Goal: Information Seeking & Learning: Learn about a topic

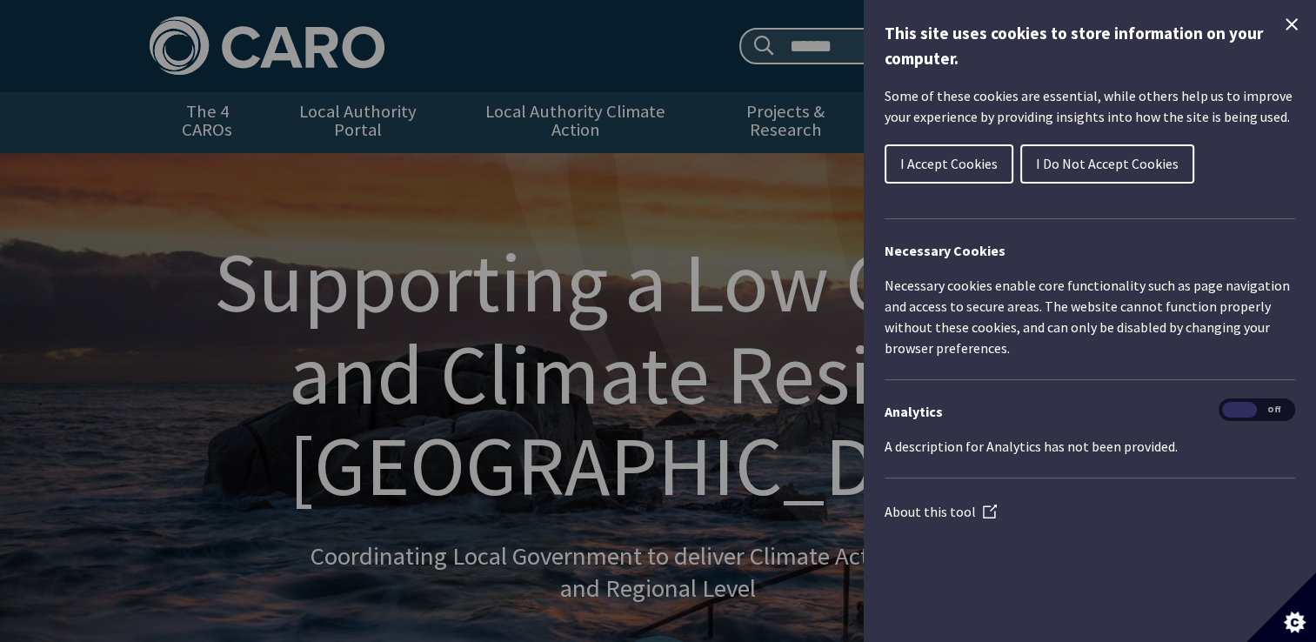
click at [1284, 24] on icon "Close Cookie Control" at bounding box center [1291, 24] width 21 height 21
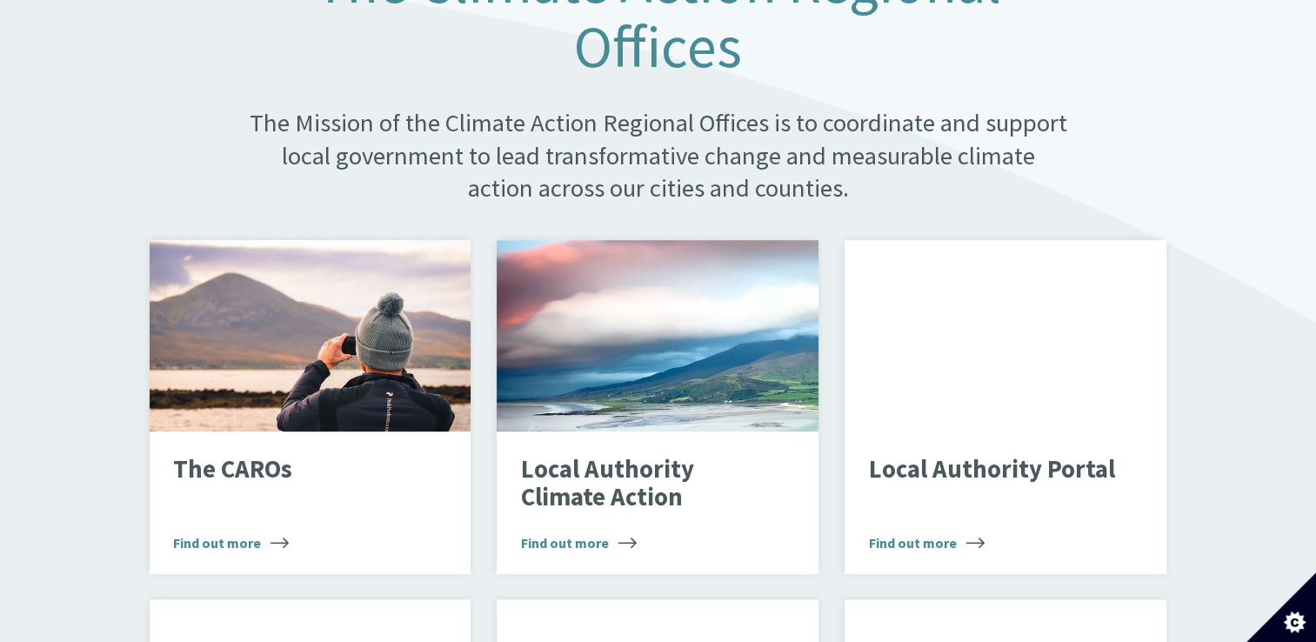
scroll to position [1040, 0]
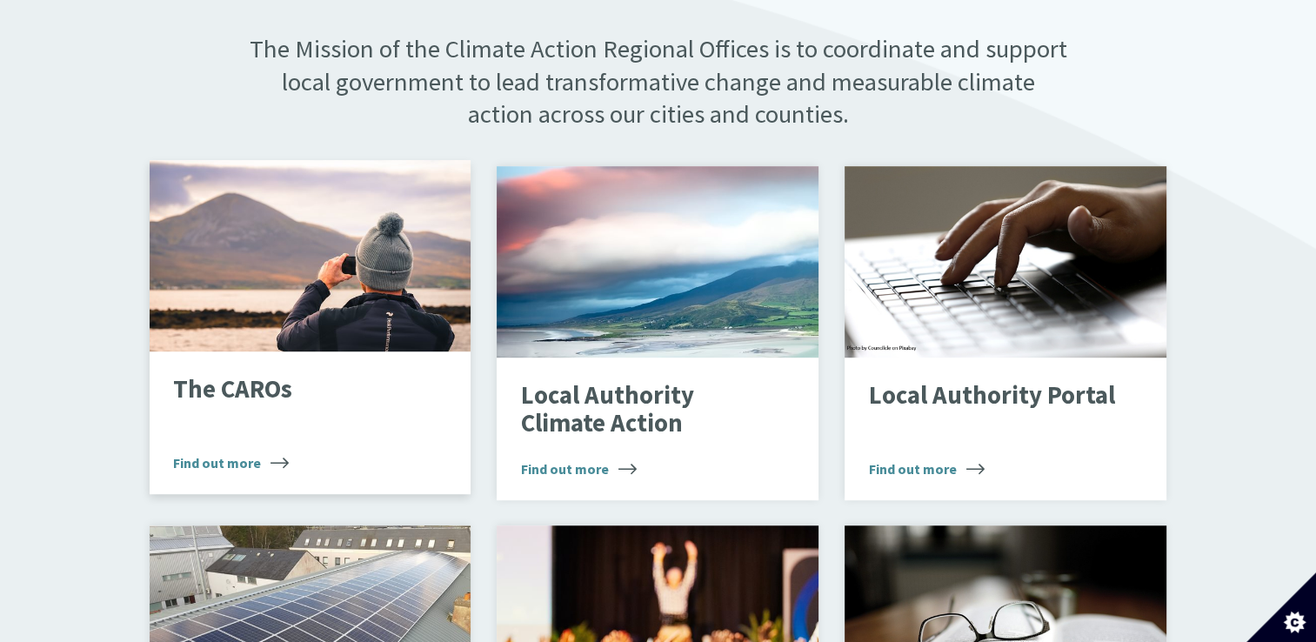
click at [240, 452] on span "Find out more" at bounding box center [231, 462] width 116 height 21
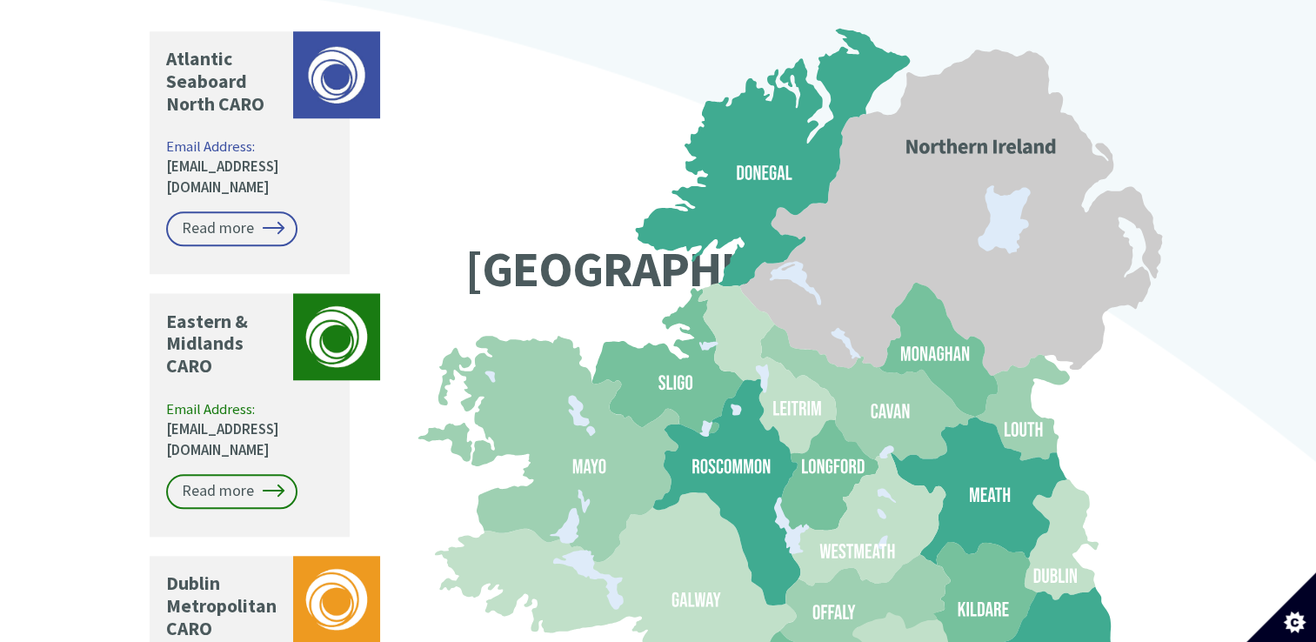
scroll to position [1377, 0]
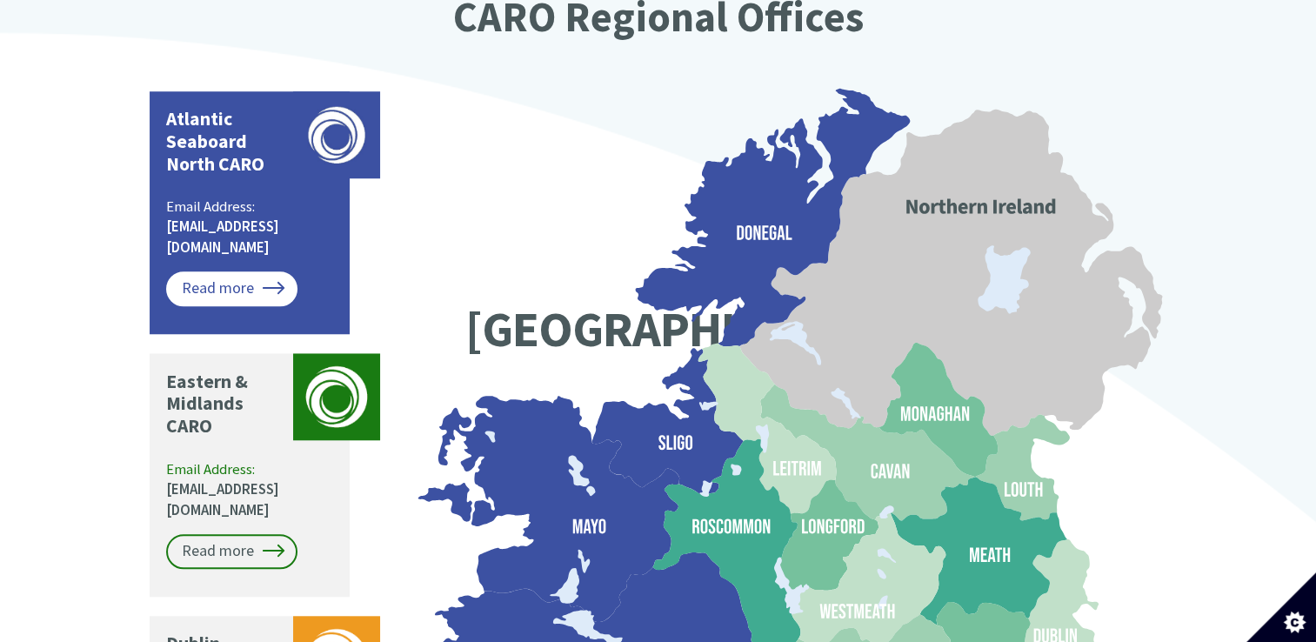
click at [220, 271] on link "Read more" at bounding box center [231, 288] width 131 height 35
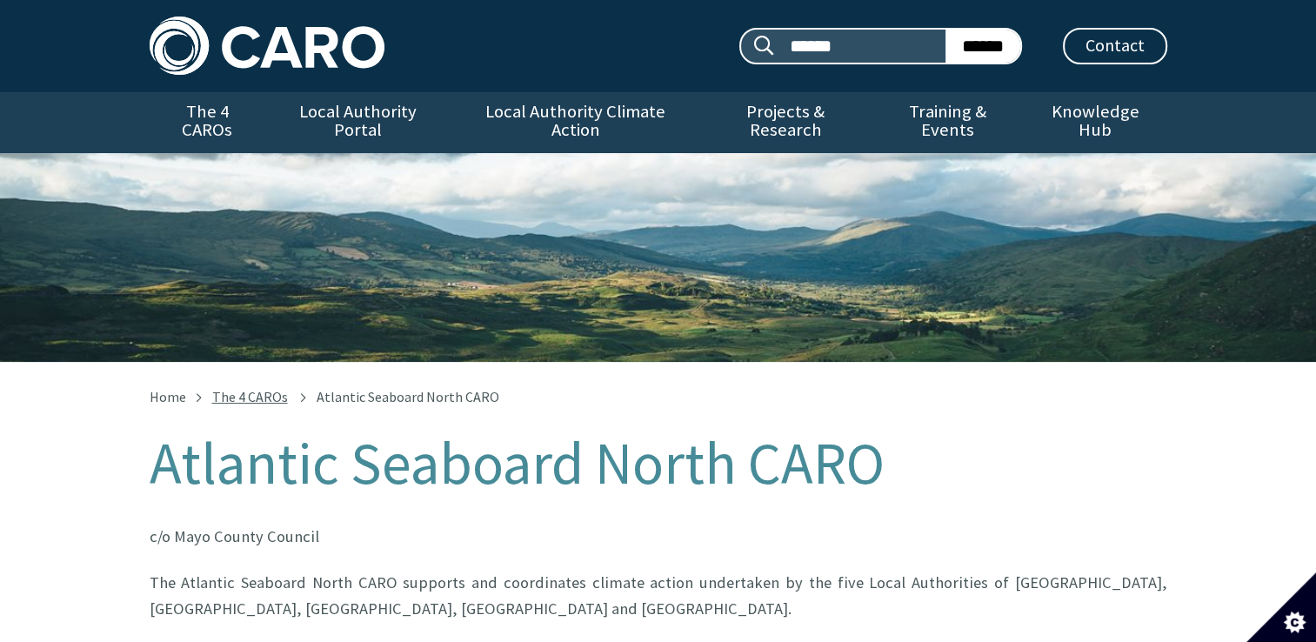
click at [252, 388] on link "The 4 CAROs" at bounding box center [250, 396] width 76 height 17
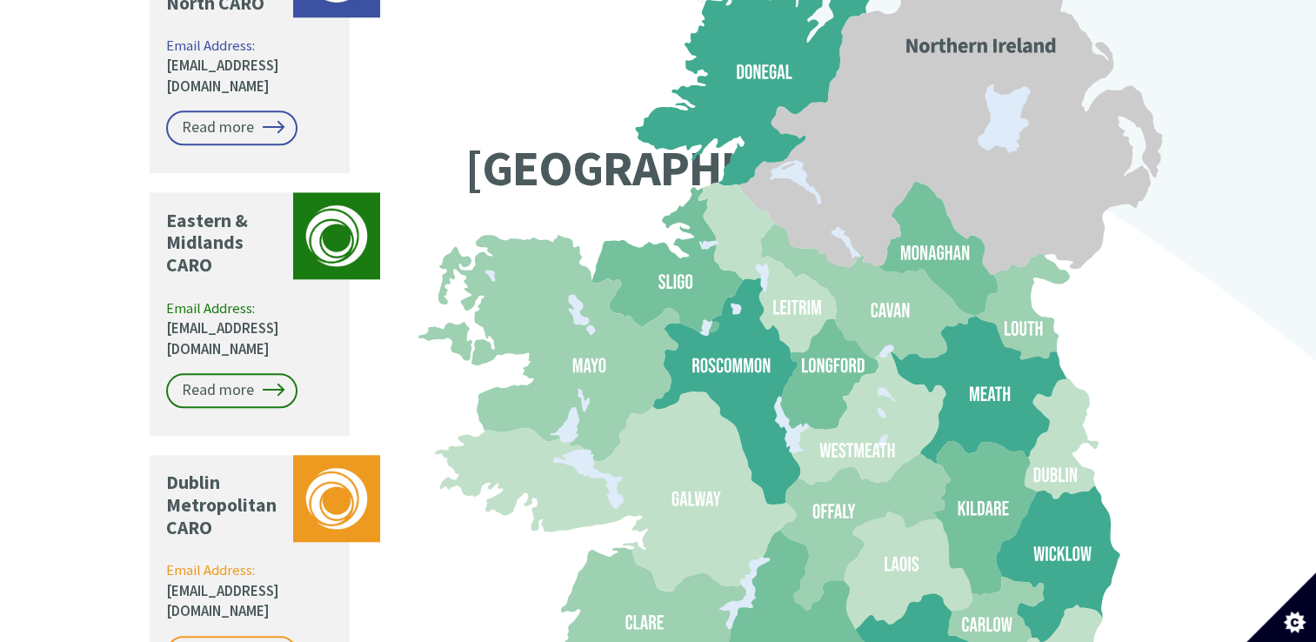
scroll to position [1537, 0]
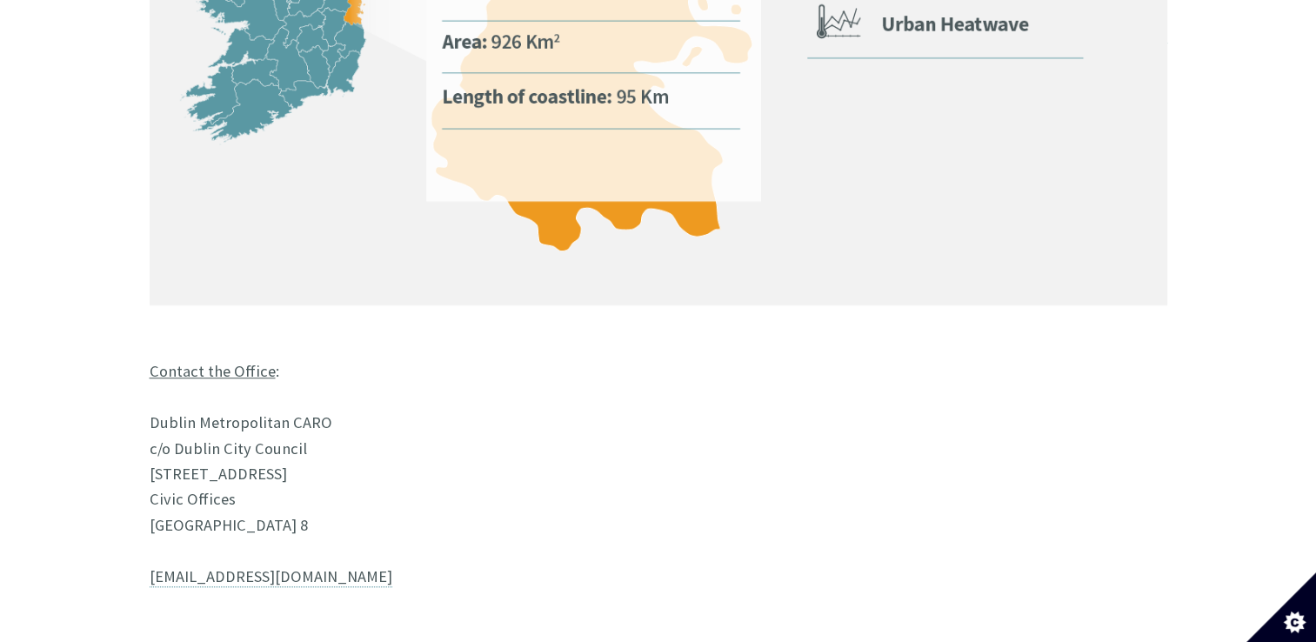
scroll to position [1378, 0]
click at [216, 362] on u "Contact the Office" at bounding box center [213, 372] width 126 height 20
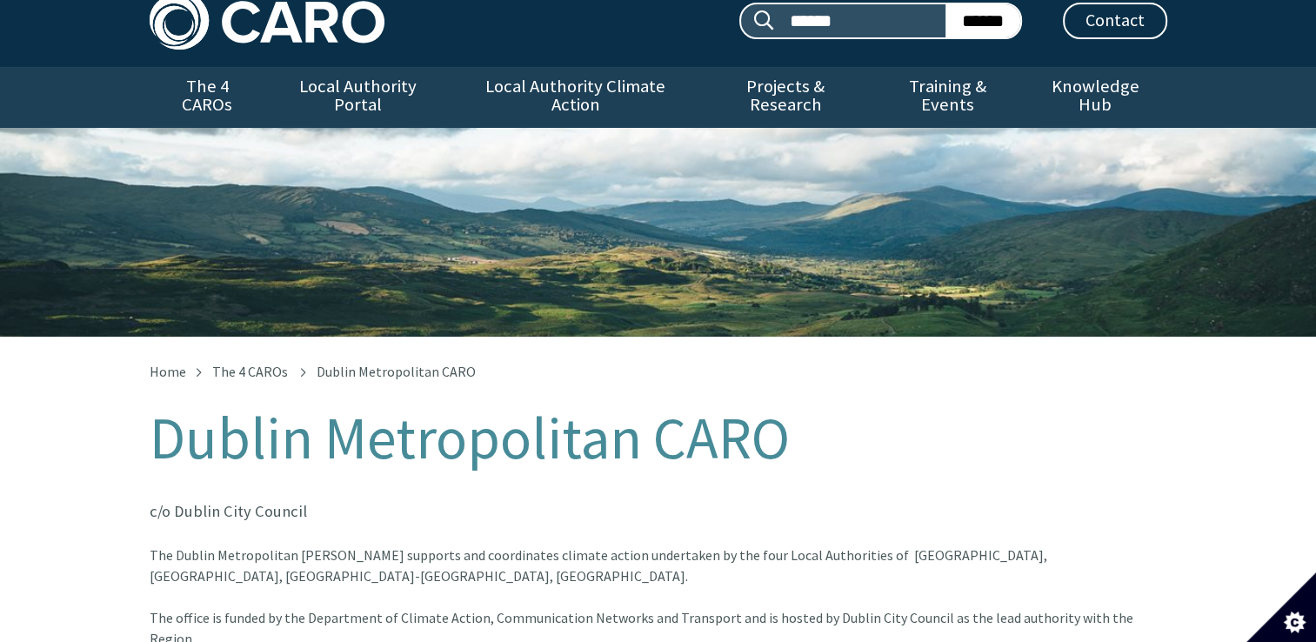
scroll to position [23, 0]
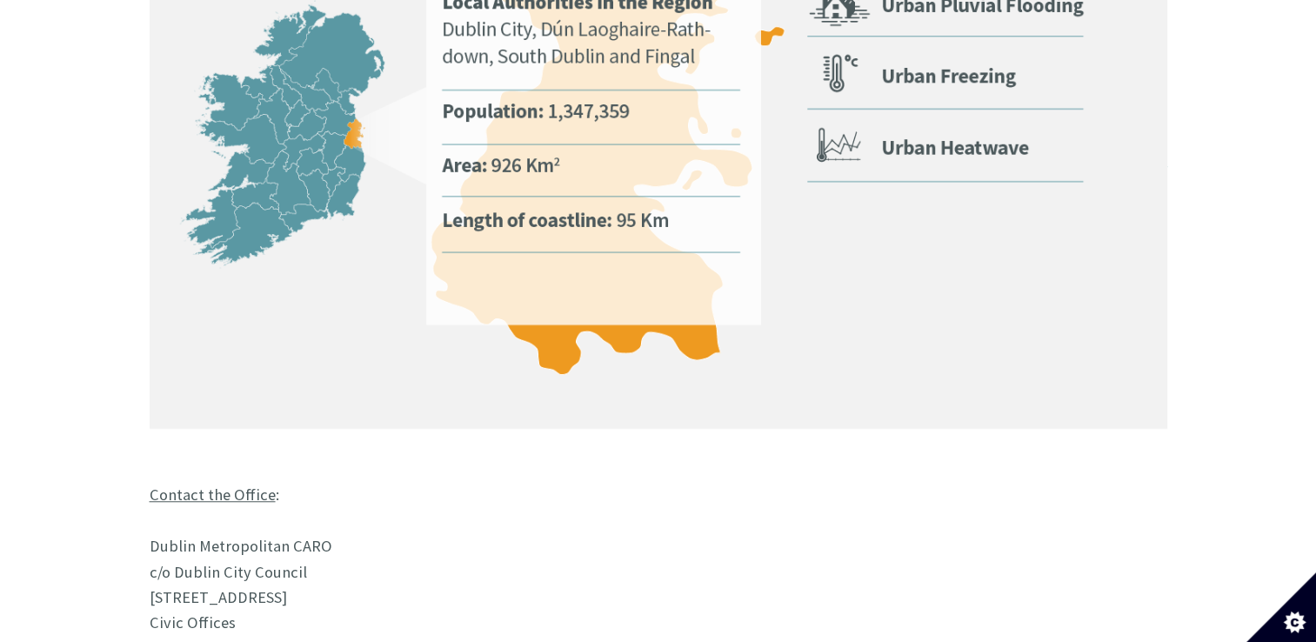
scroll to position [1308, 0]
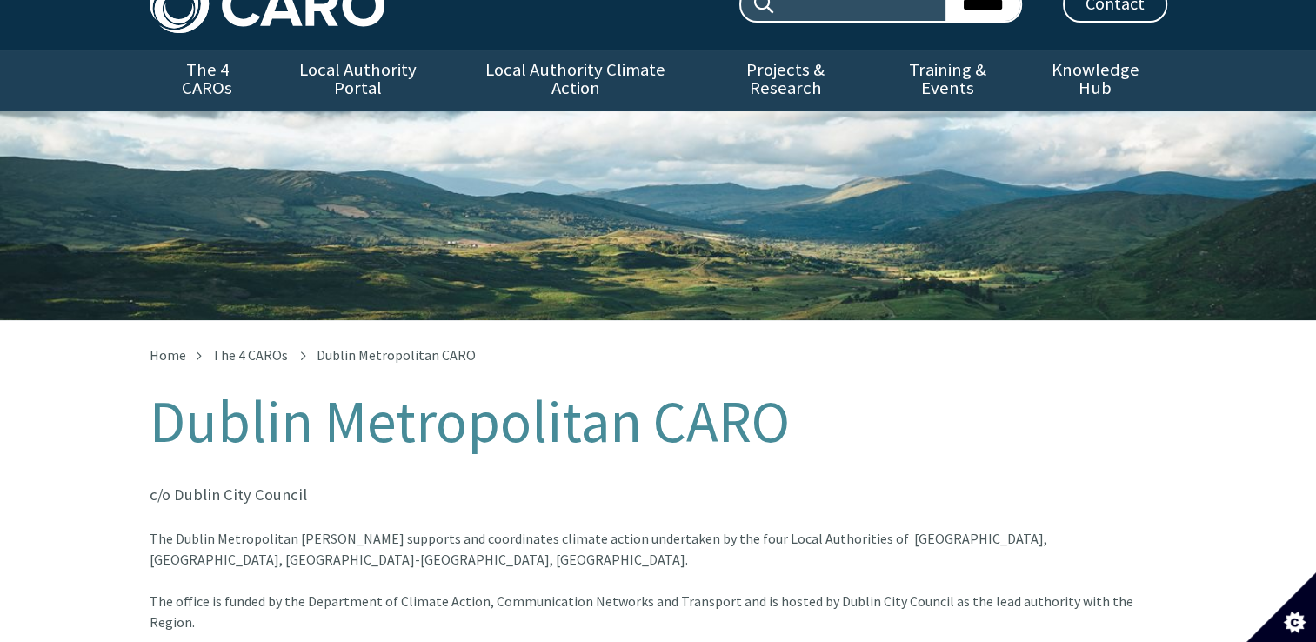
scroll to position [31, 0]
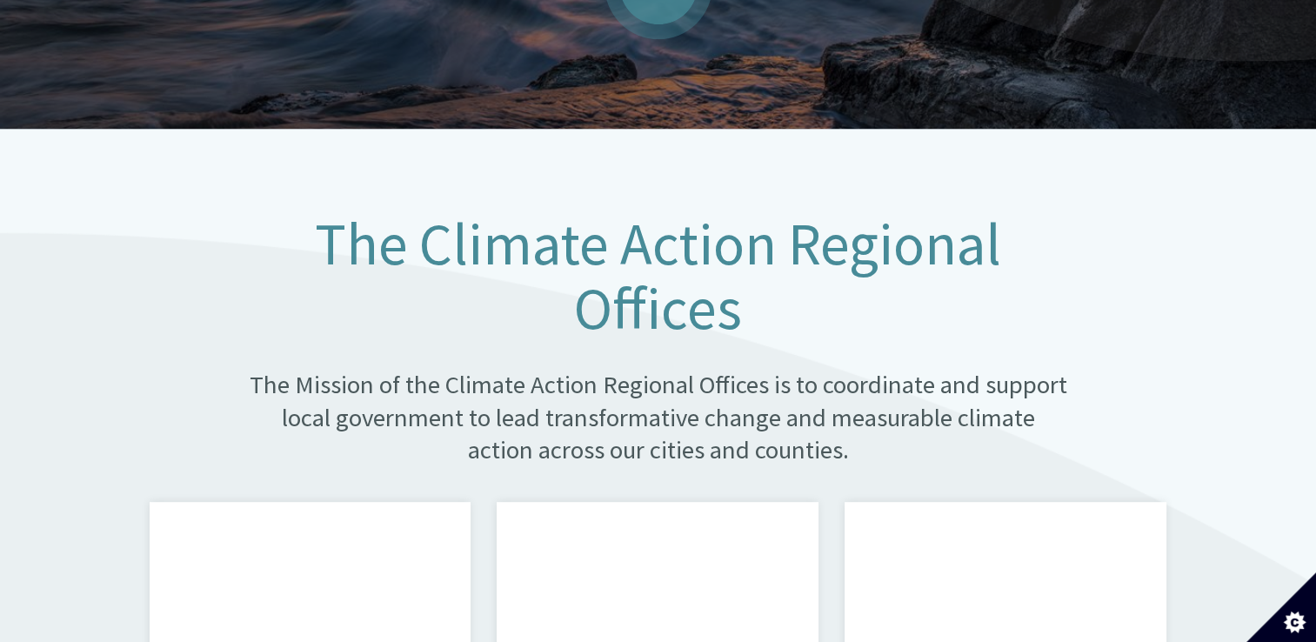
scroll to position [677, 0]
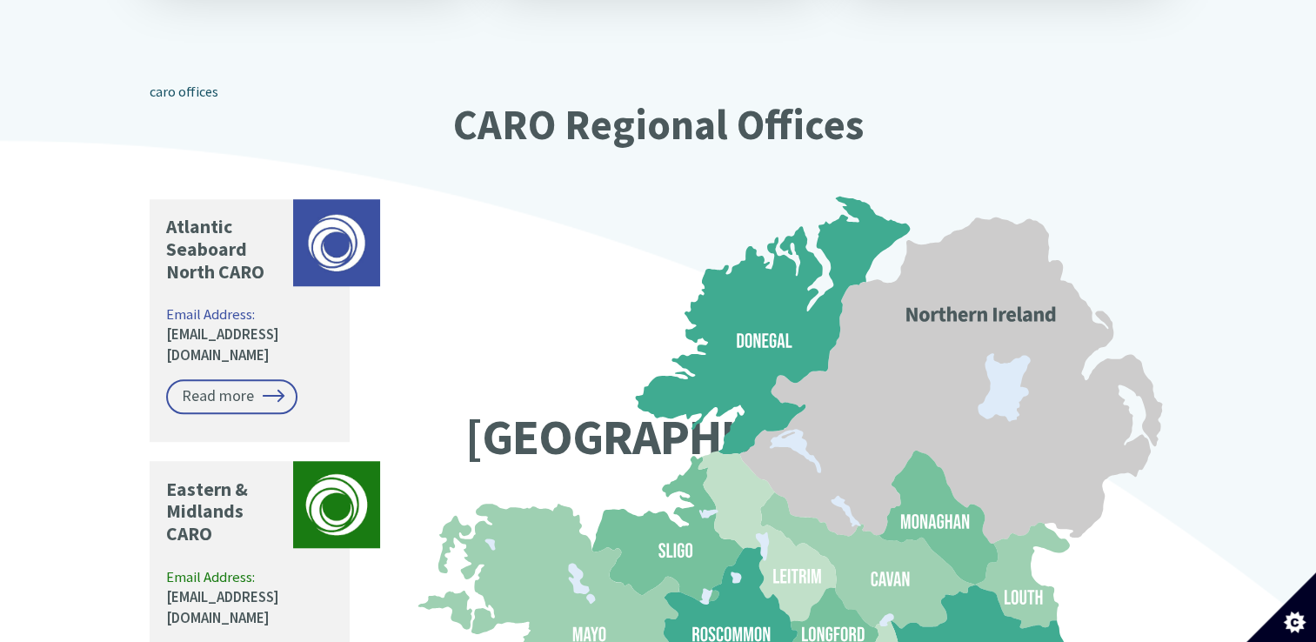
scroll to position [1270, 0]
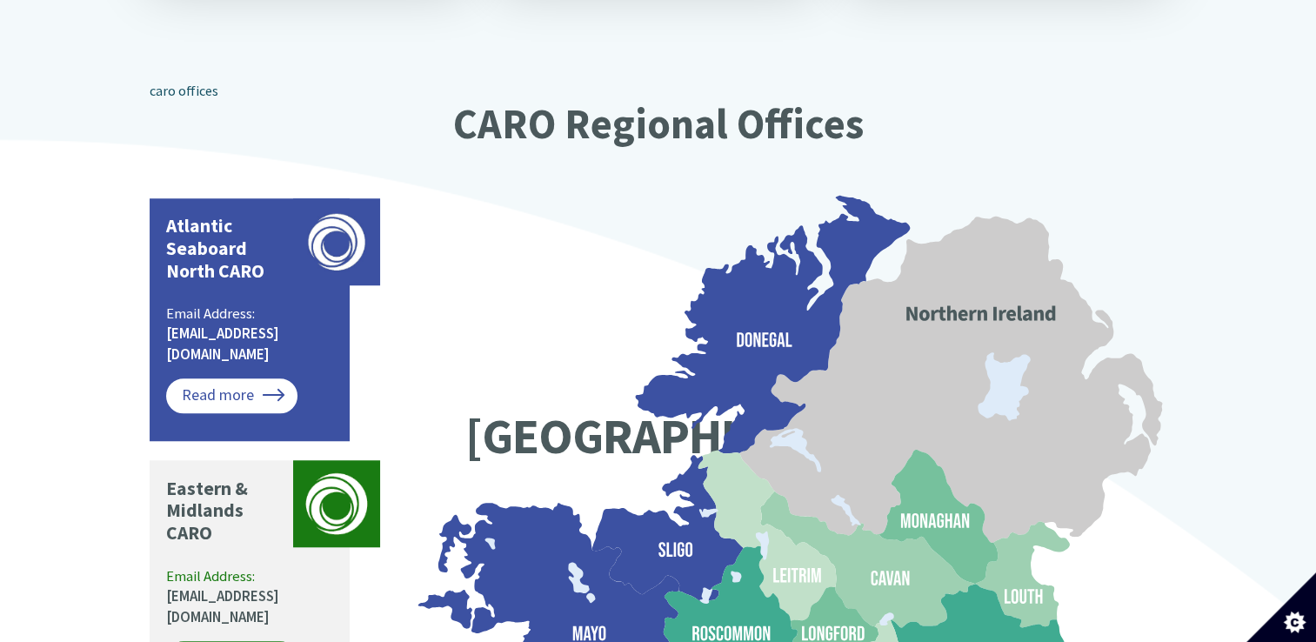
click at [237, 378] on link "Read more" at bounding box center [231, 395] width 131 height 35
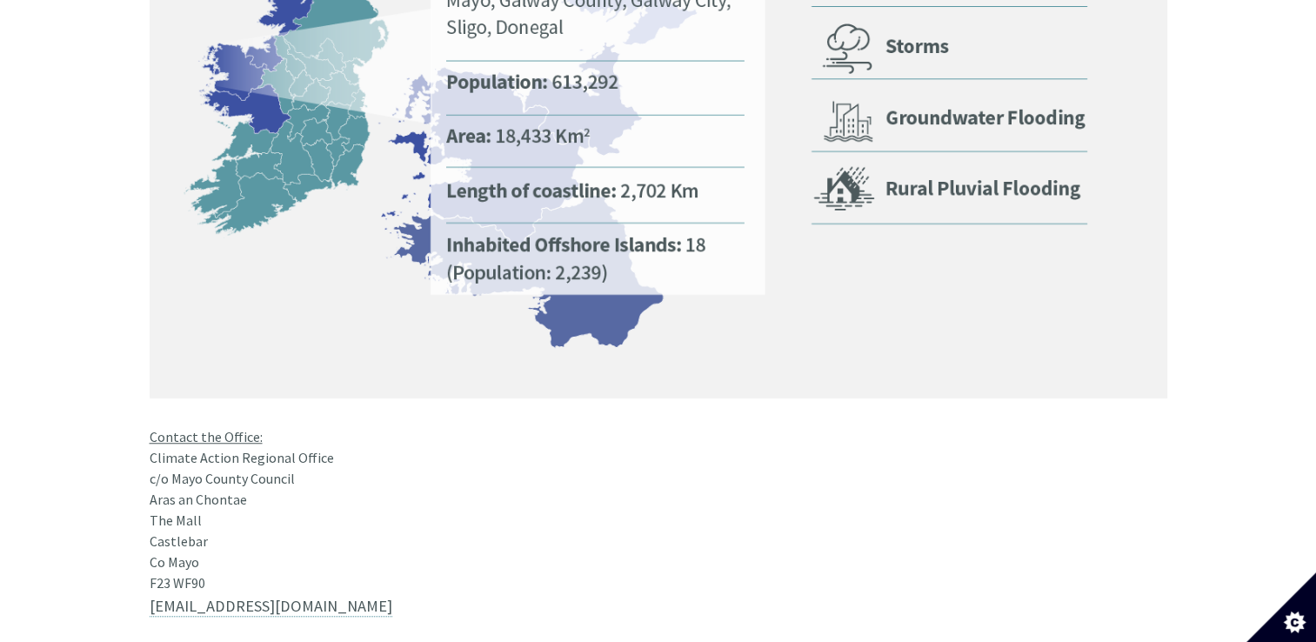
scroll to position [1313, 0]
